Goal: Task Accomplishment & Management: Manage account settings

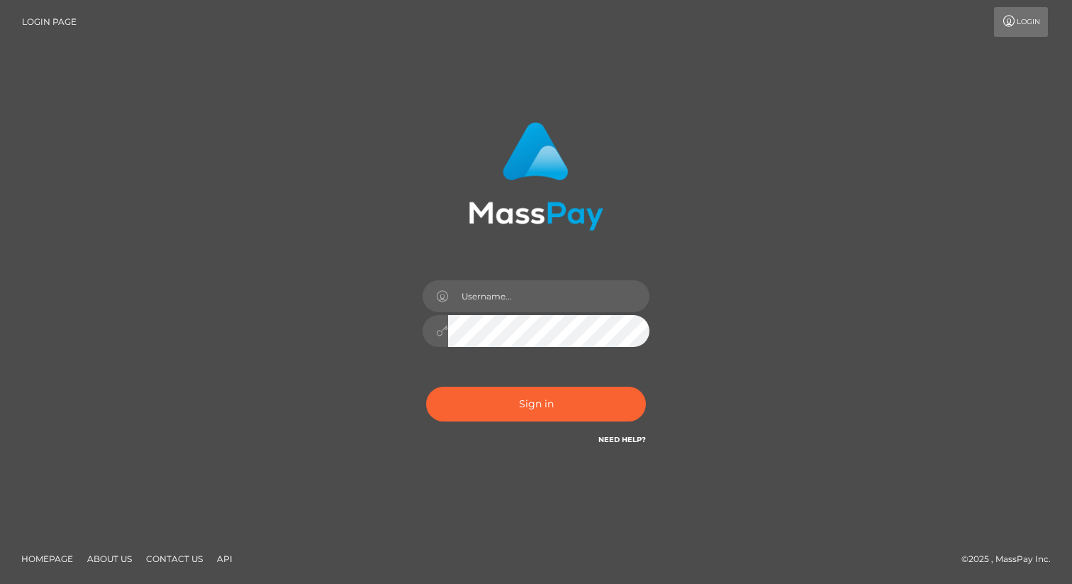
click at [555, 313] on div at bounding box center [536, 323] width 248 height 108
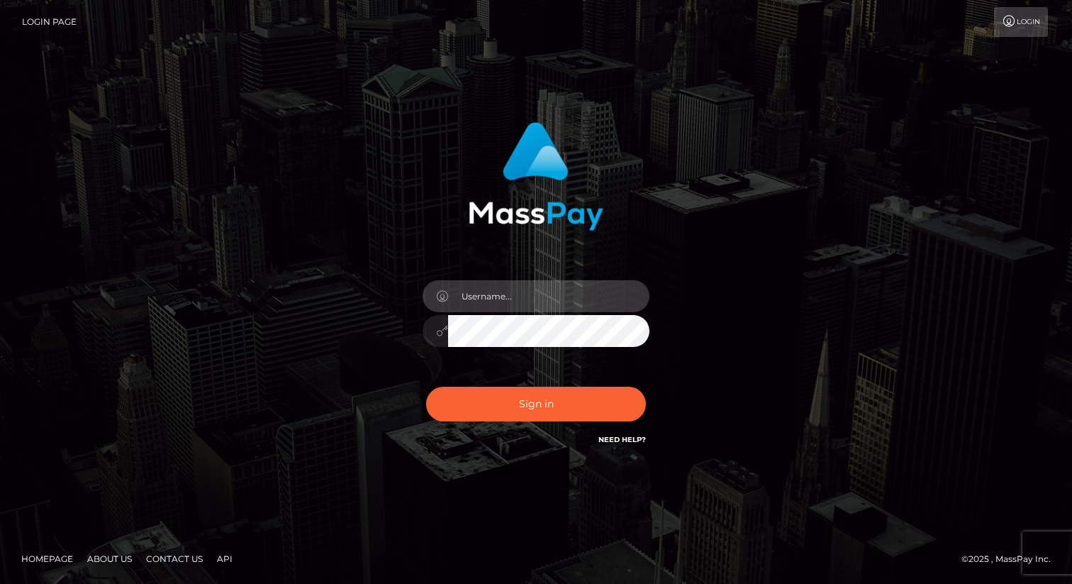
click at [555, 301] on input "text" at bounding box center [548, 296] width 201 height 32
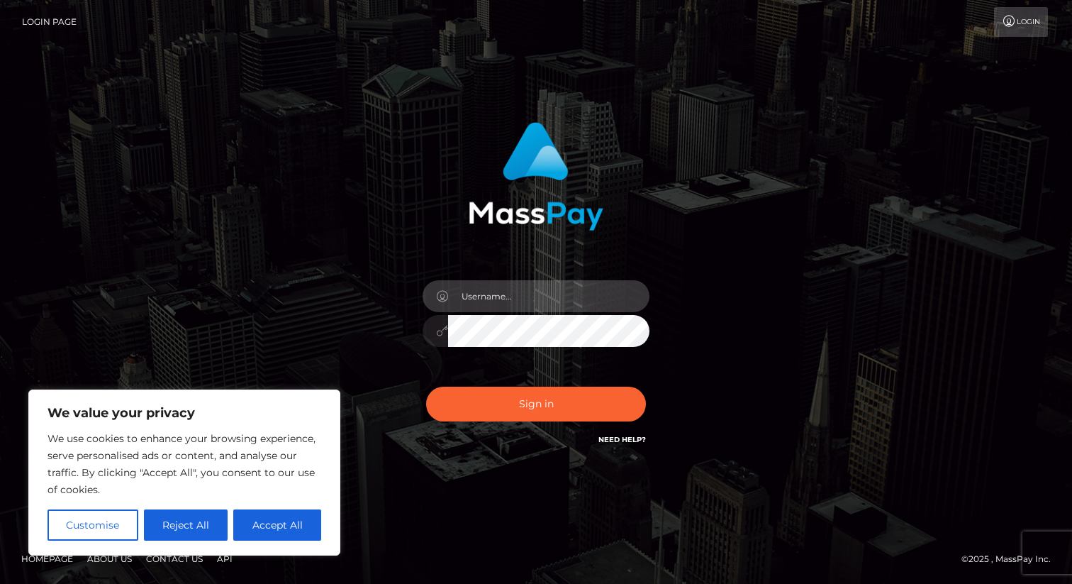
click at [538, 295] on input "text" at bounding box center [548, 296] width 201 height 32
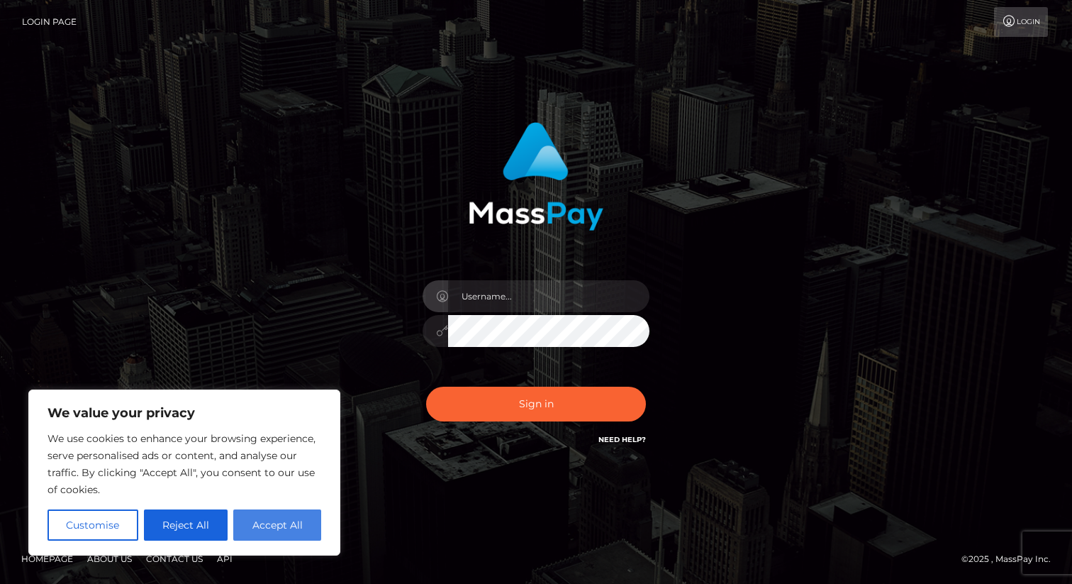
click at [294, 528] on button "Accept All" at bounding box center [277, 524] width 88 height 31
checkbox input "true"
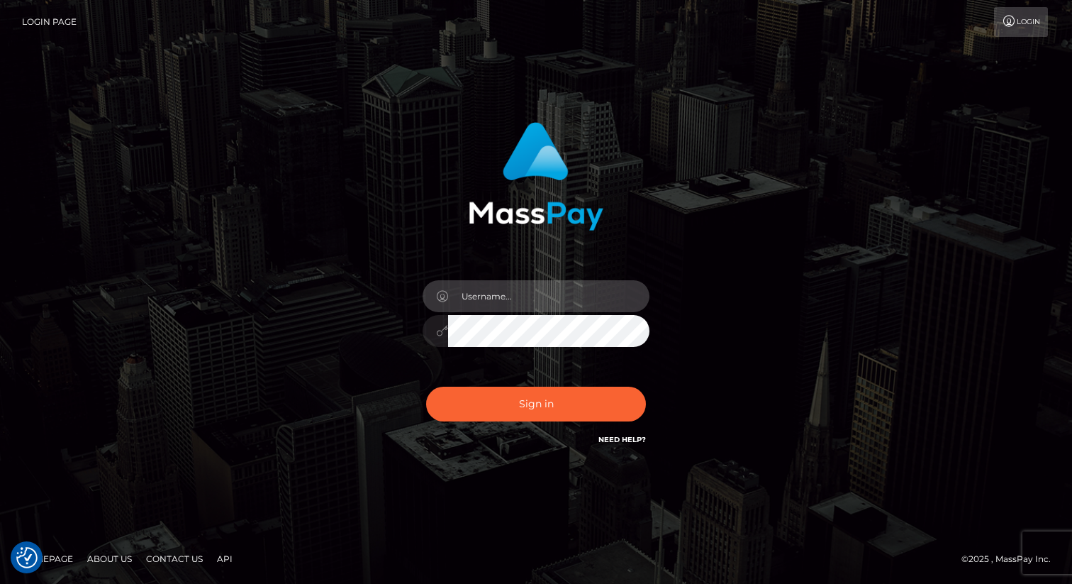
click at [479, 292] on input "text" at bounding box center [548, 296] width 201 height 32
click at [0, 583] on com-1password-button at bounding box center [0, 584] width 0 height 0
click at [518, 127] on img at bounding box center [536, 176] width 135 height 108
